Goal: Transaction & Acquisition: Download file/media

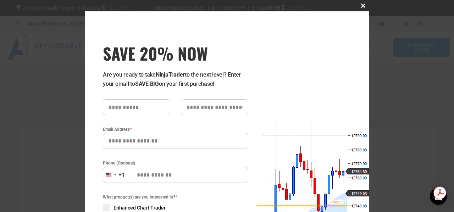
type input "**********"
click at [361, 6] on span "SAVE 20% NOW popup" at bounding box center [362, 6] width 11 height 4
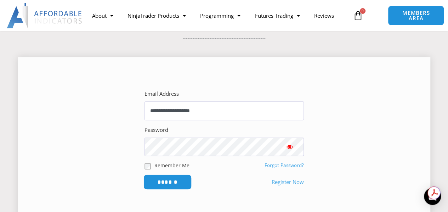
click at [173, 180] on input "******" at bounding box center [167, 181] width 49 height 15
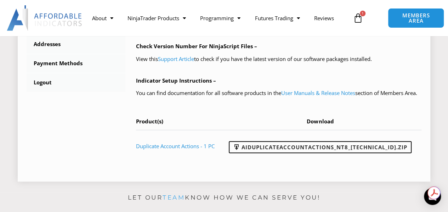
scroll to position [354, 0]
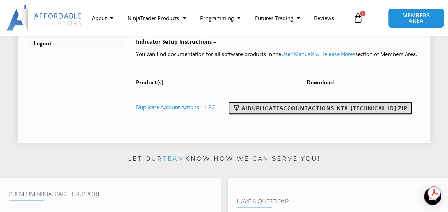
click at [298, 114] on link "AIDuplicateAccountActions_NT8_25.9.24.1.zip" at bounding box center [320, 108] width 183 height 12
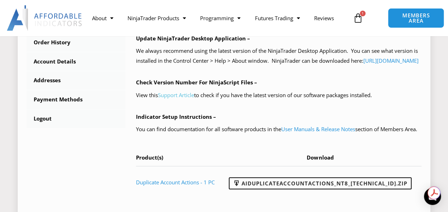
scroll to position [319, 0]
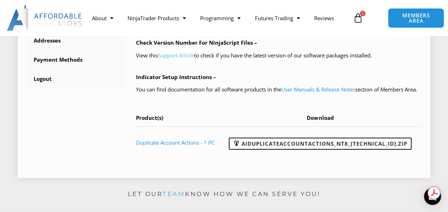
click at [179, 59] on link "Support Article" at bounding box center [176, 55] width 36 height 7
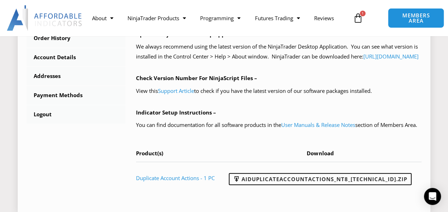
scroll to position [284, 0]
click at [356, 21] on icon at bounding box center [358, 18] width 10 height 10
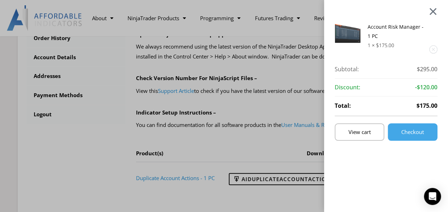
click at [438, 12] on div at bounding box center [433, 11] width 9 height 8
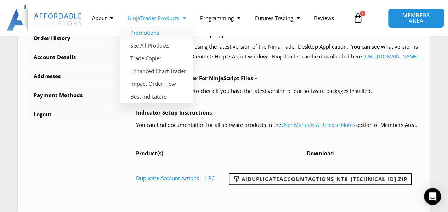
click at [150, 32] on link "Promotions" at bounding box center [157, 32] width 73 height 13
